Goal: Find contact information: Find contact information

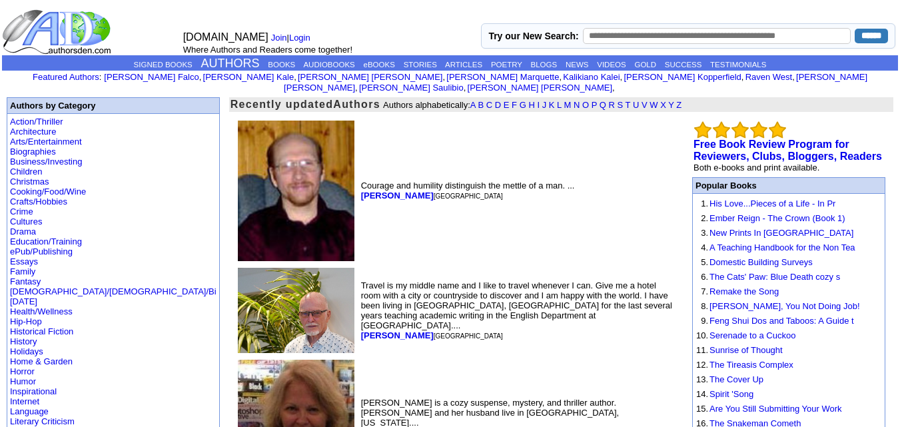
click at [238, 360] on img at bounding box center [296, 418] width 117 height 117
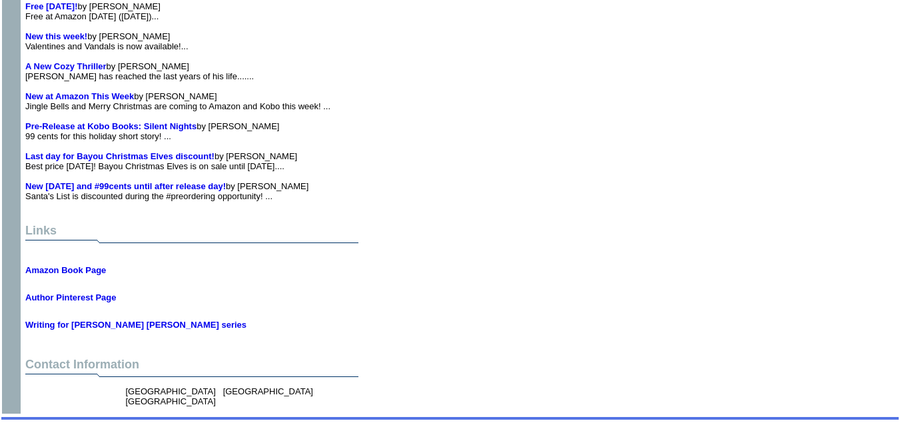
scroll to position [7252, 0]
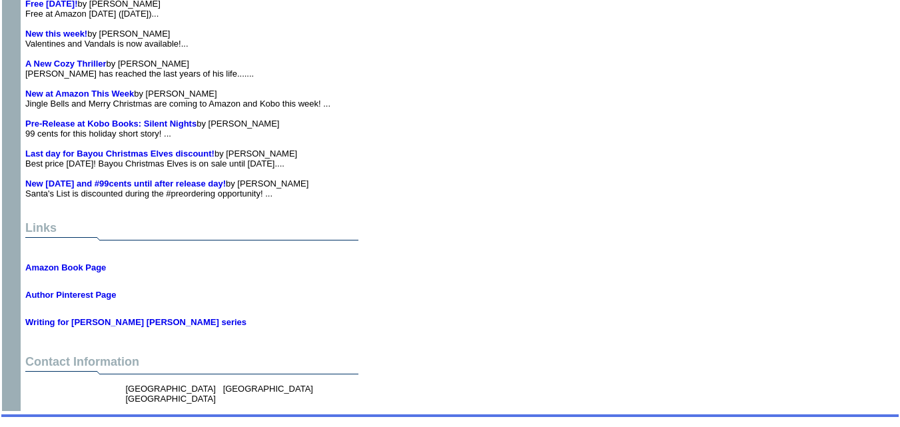
click at [59, 355] on font "Contact Information" at bounding box center [82, 361] width 114 height 13
click at [52, 356] on font "Contact Information" at bounding box center [82, 361] width 114 height 13
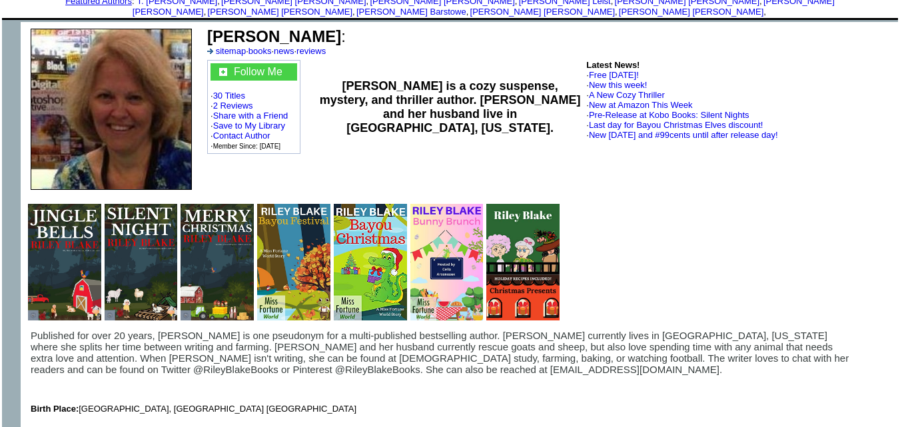
scroll to position [81, 0]
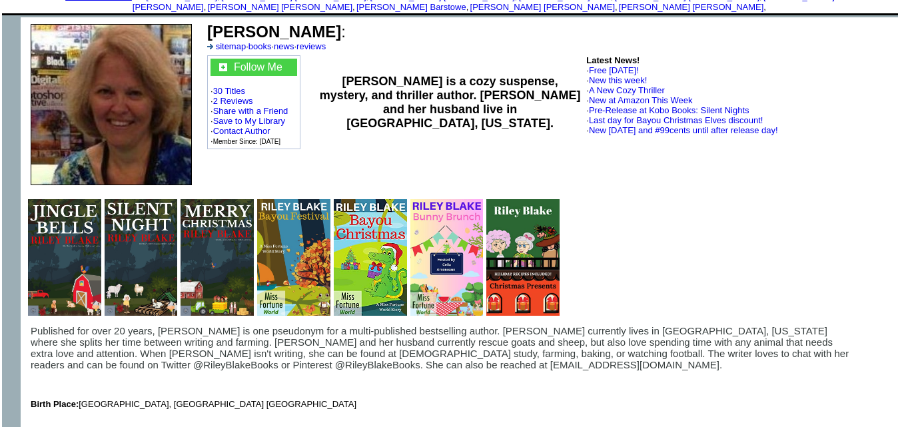
click at [232, 354] on span "Published for over 20 years, Riley Blake is one pseudonym for a multi-published…" at bounding box center [441, 347] width 821 height 45
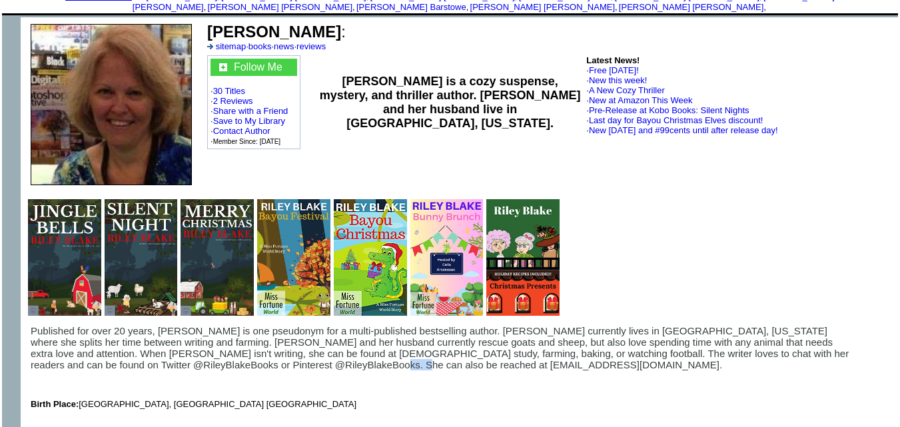
click at [232, 354] on span "Published for over 20 years, Riley Blake is one pseudonym for a multi-published…" at bounding box center [441, 347] width 821 height 45
click at [169, 354] on span "Published for over 20 years, Riley Blake is one pseudonym for a multi-published…" at bounding box center [441, 347] width 821 height 45
click at [270, 372] on td "Published for over 20 years, Riley Blake is one pseudonym for a multi-published…" at bounding box center [441, 367] width 821 height 84
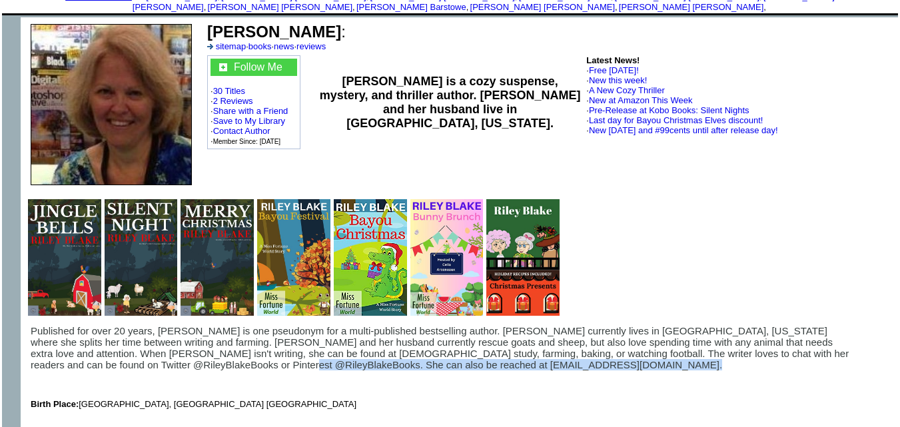
drag, startPoint x: 153, startPoint y: 354, endPoint x: 313, endPoint y: 362, distance: 160.7
click at [313, 362] on td "Published for over 20 years, Riley Blake is one pseudonym for a multi-published…" at bounding box center [441, 367] width 821 height 84
copy span "rileyblakeauthor@gmail.com."
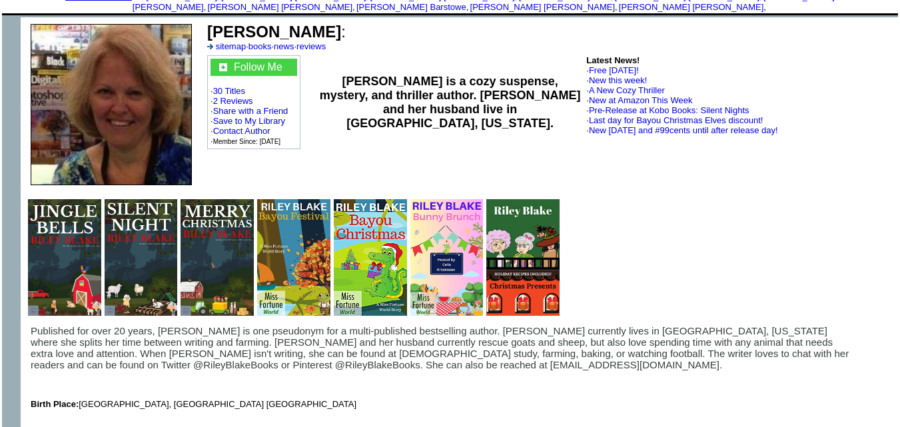
click at [768, 168] on td "Riley Blake : sitemap · books · news · reviews Follow Me · 30 Titles · 2 Review…" at bounding box center [550, 104] width 696 height 175
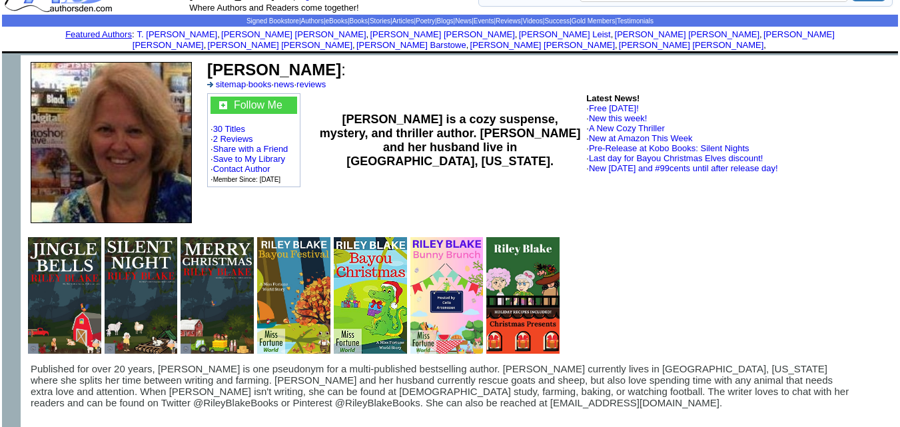
scroll to position [0, 0]
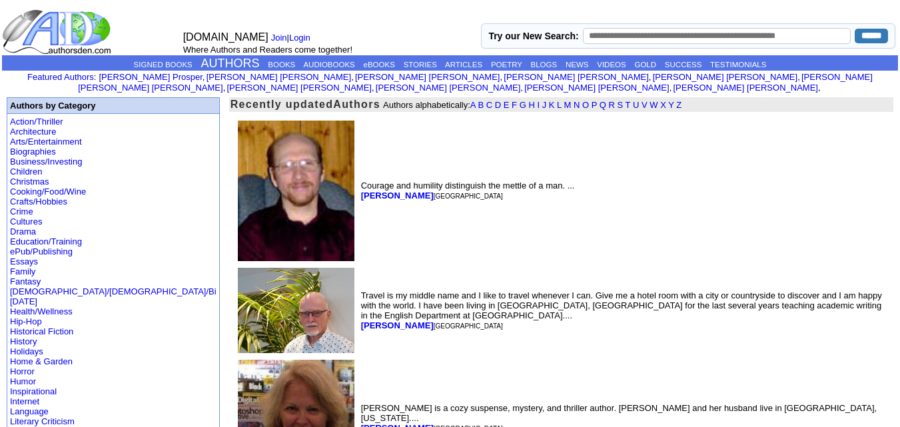
scroll to position [219, 0]
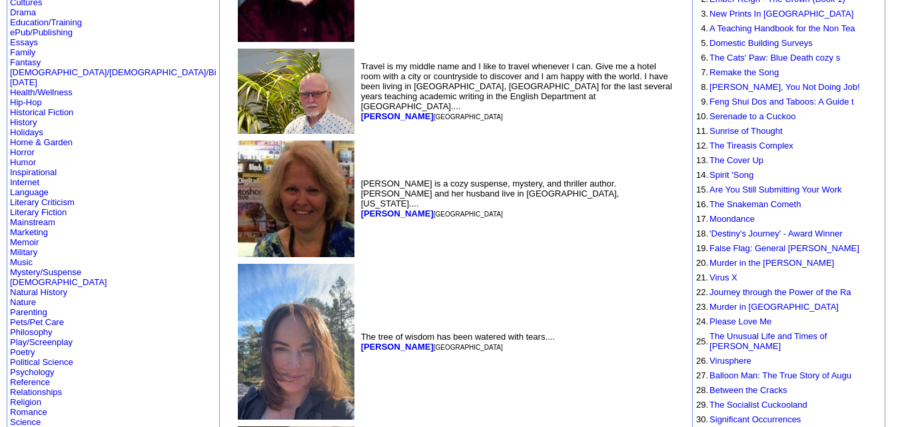
click at [238, 316] on img at bounding box center [296, 342] width 117 height 156
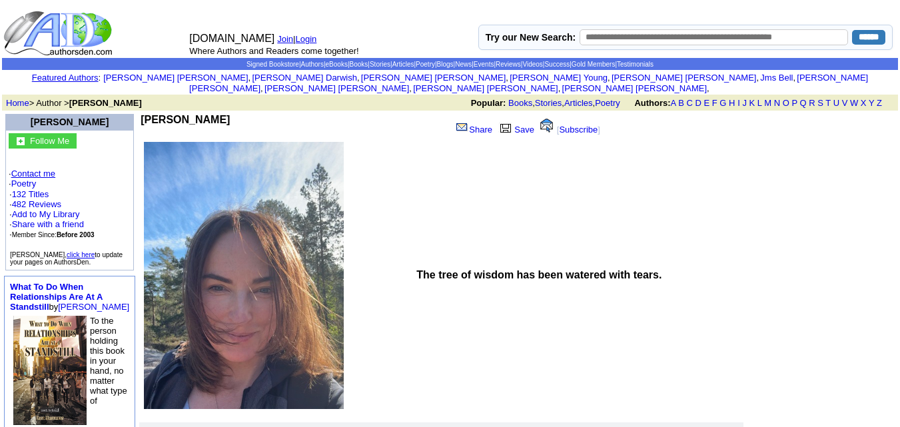
click at [44, 169] on link "Contact me" at bounding box center [33, 174] width 44 height 10
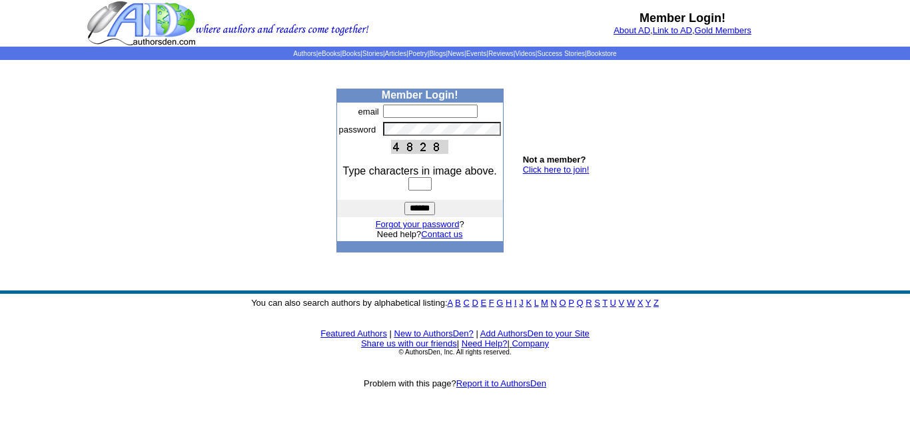
click at [560, 175] on td "Not a member? Click here to join!" at bounding box center [556, 170] width 72 height 37
click at [565, 167] on link "Click here to join!" at bounding box center [556, 170] width 67 height 10
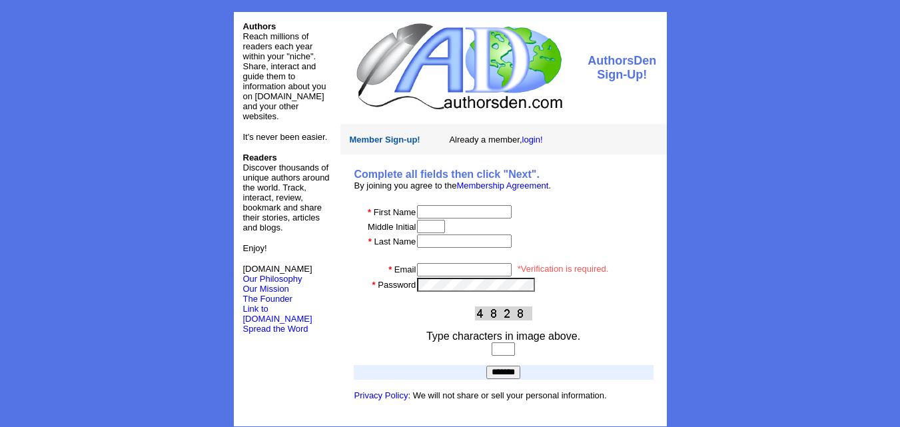
click at [260, 25] on font "Authors" at bounding box center [259, 26] width 33 height 10
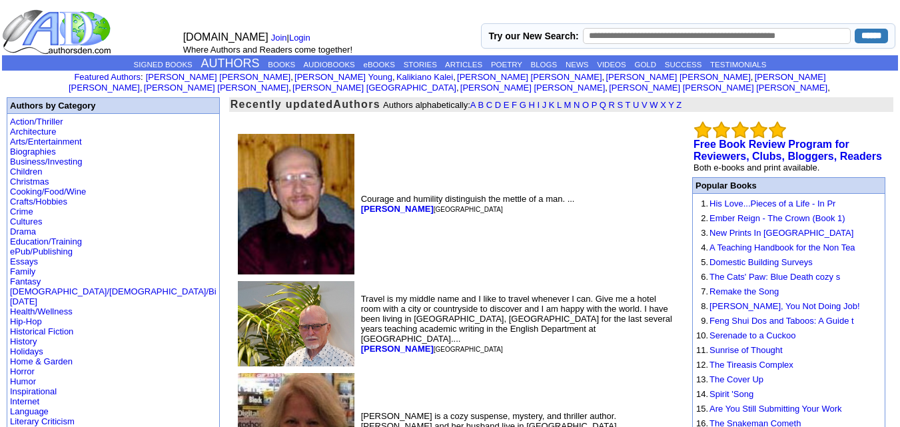
click at [238, 373] on img at bounding box center [296, 431] width 117 height 117
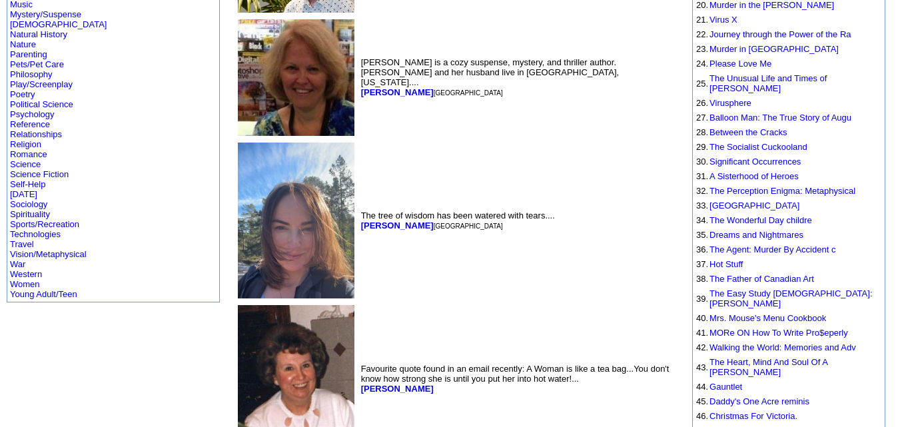
scroll to position [496, 0]
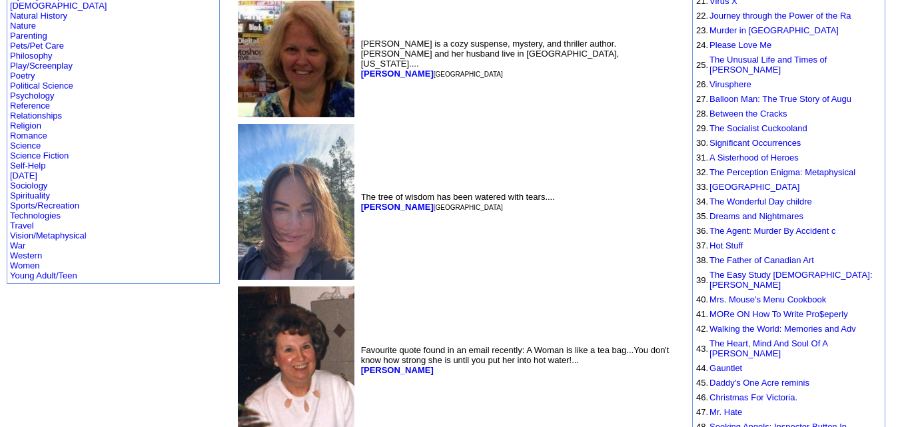
click at [238, 214] on img at bounding box center [296, 202] width 117 height 156
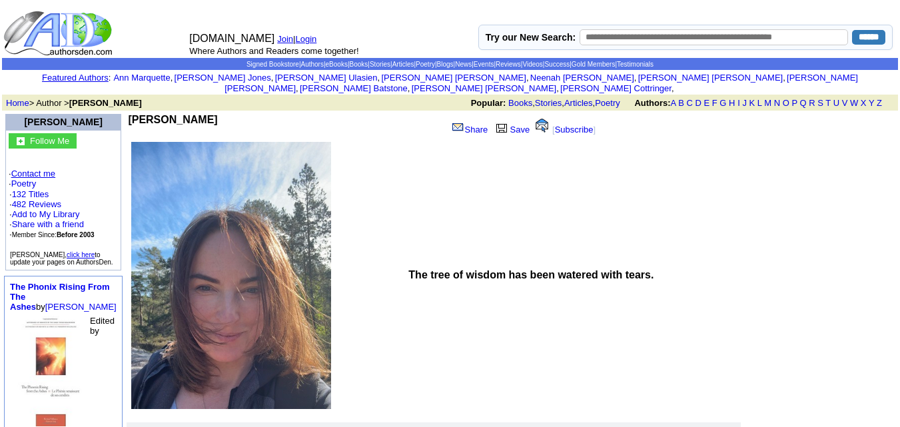
click at [51, 169] on link "Contact me" at bounding box center [33, 174] width 44 height 10
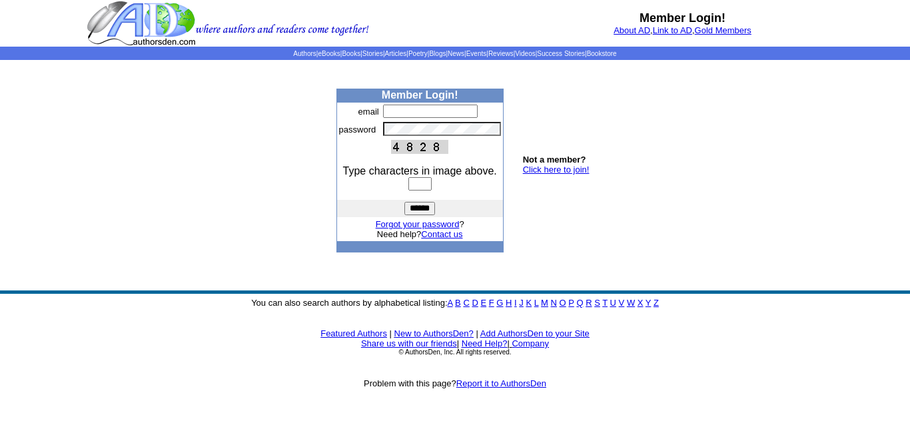
click at [555, 301] on link "N" at bounding box center [554, 303] width 6 height 10
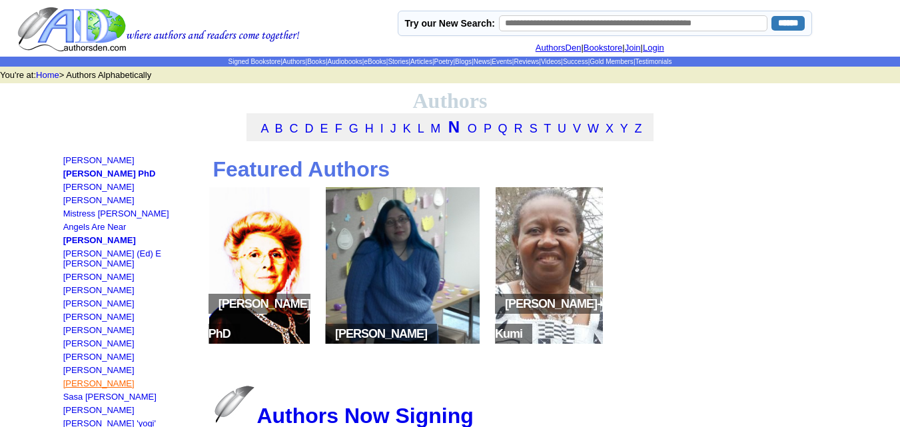
click at [114, 379] on link "[PERSON_NAME]" at bounding box center [98, 383] width 71 height 10
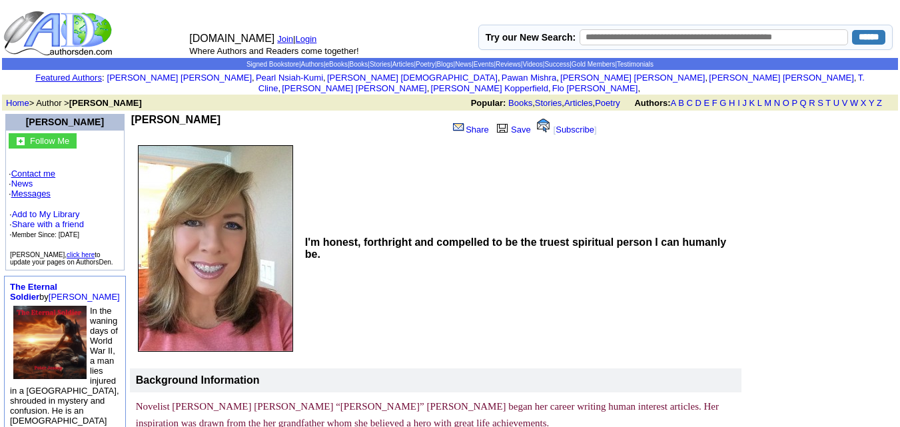
click at [37, 169] on link "Contact me" at bounding box center [33, 174] width 44 height 10
